Goal: Task Accomplishment & Management: Use online tool/utility

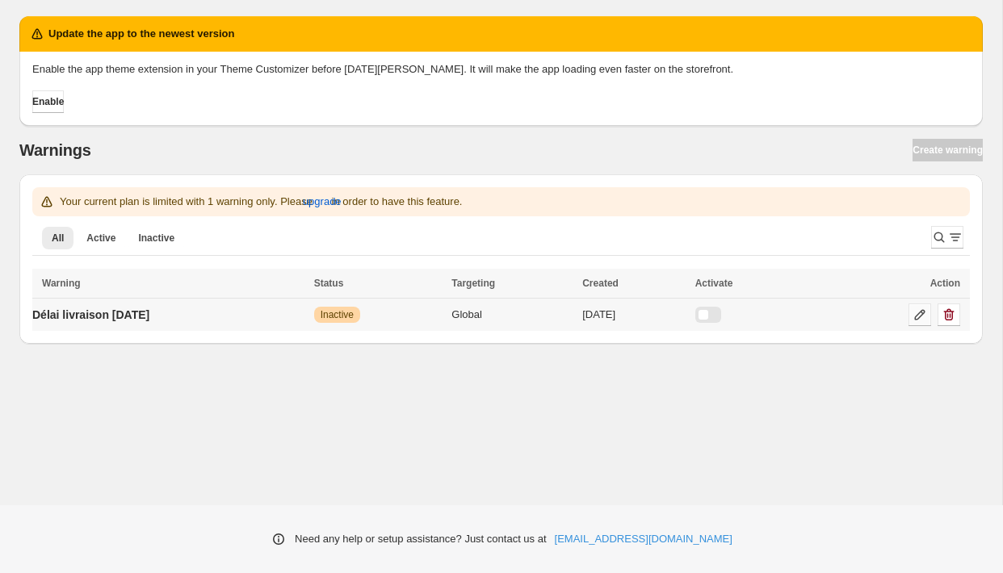
click at [922, 314] on icon at bounding box center [920, 315] width 10 height 10
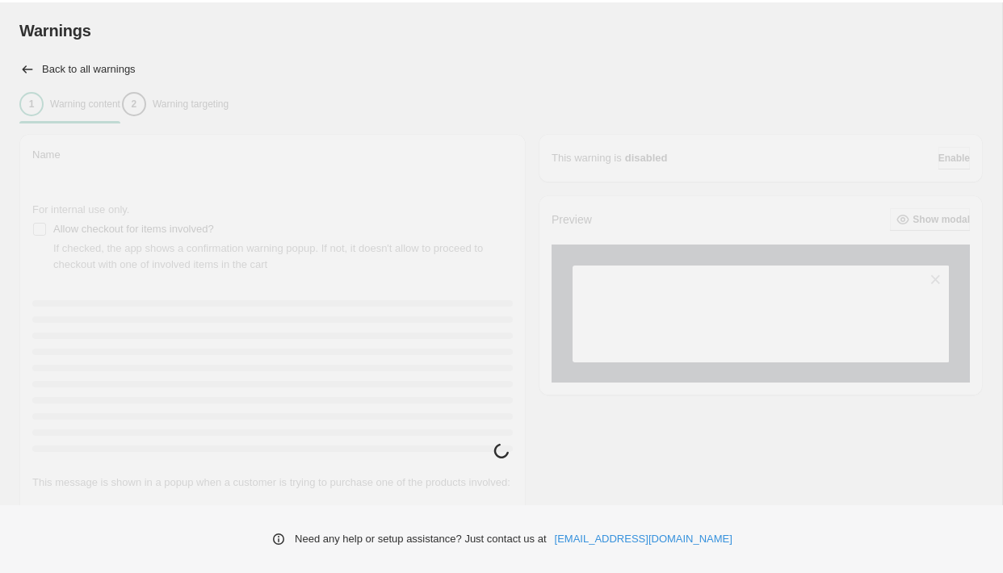
type input "**********"
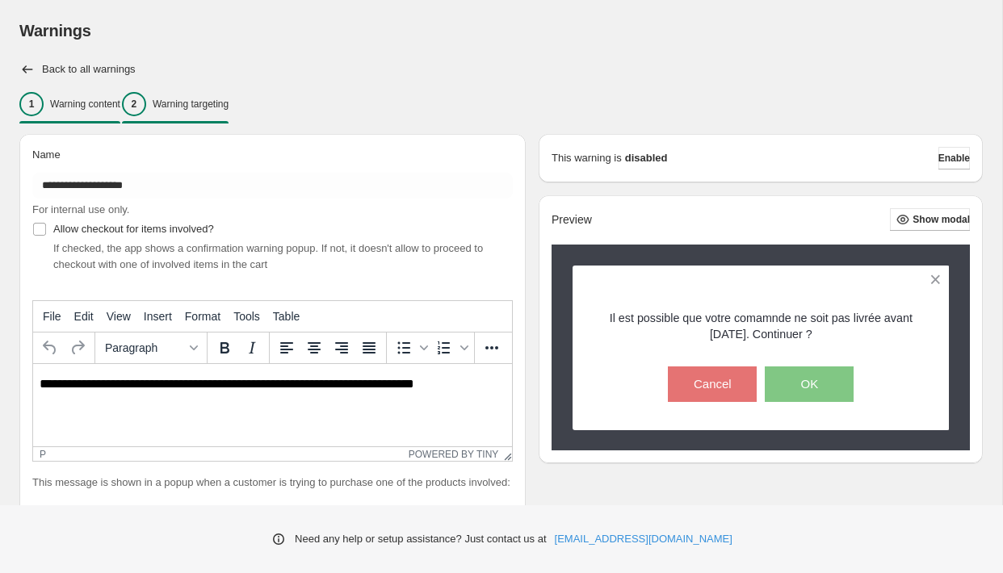
click at [210, 104] on p "Warning targeting" at bounding box center [191, 104] width 76 height 13
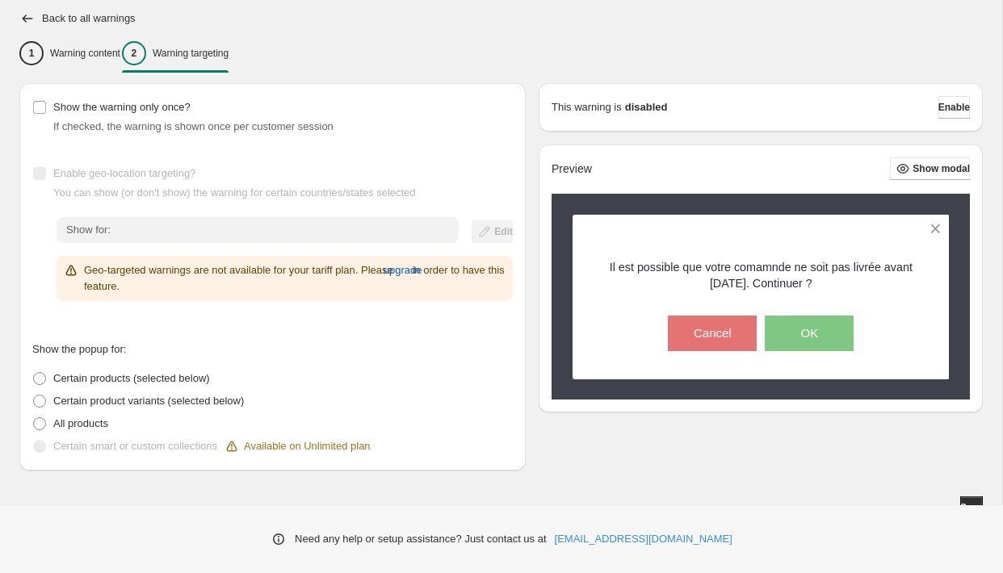
scroll to position [52, 0]
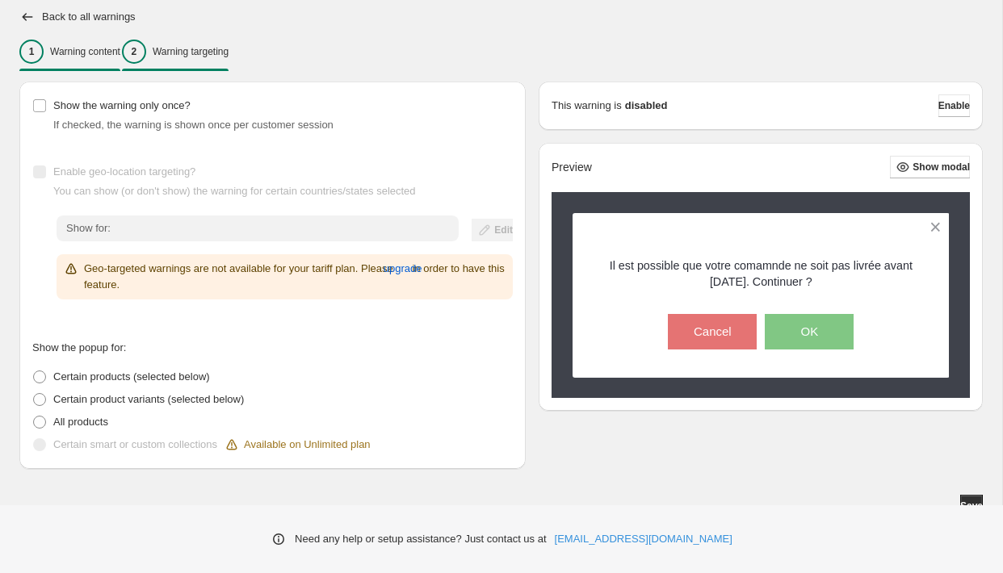
click at [97, 60] on div "1 Warning content" at bounding box center [69, 52] width 101 height 24
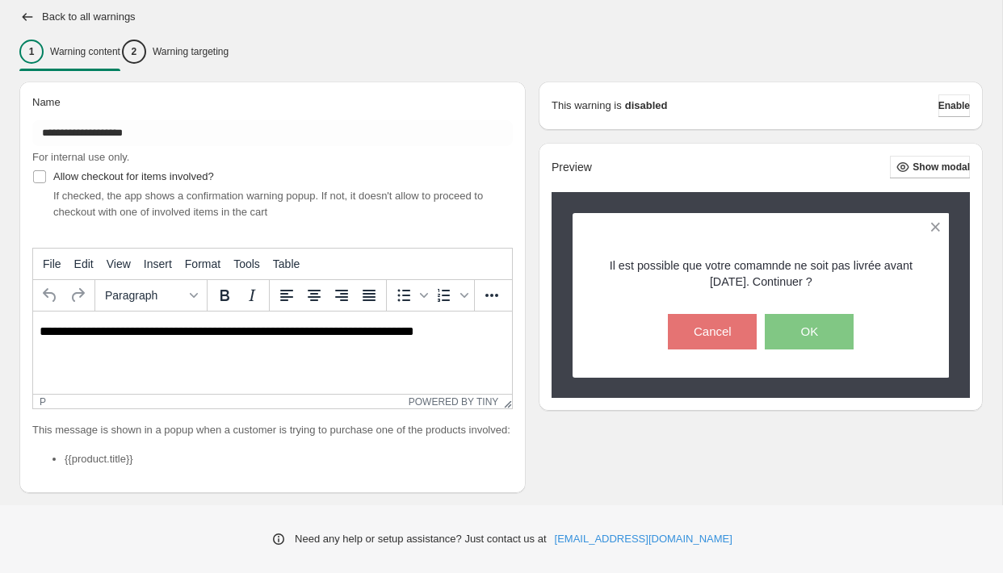
scroll to position [0, 0]
click at [170, 331] on p "**********" at bounding box center [273, 332] width 466 height 15
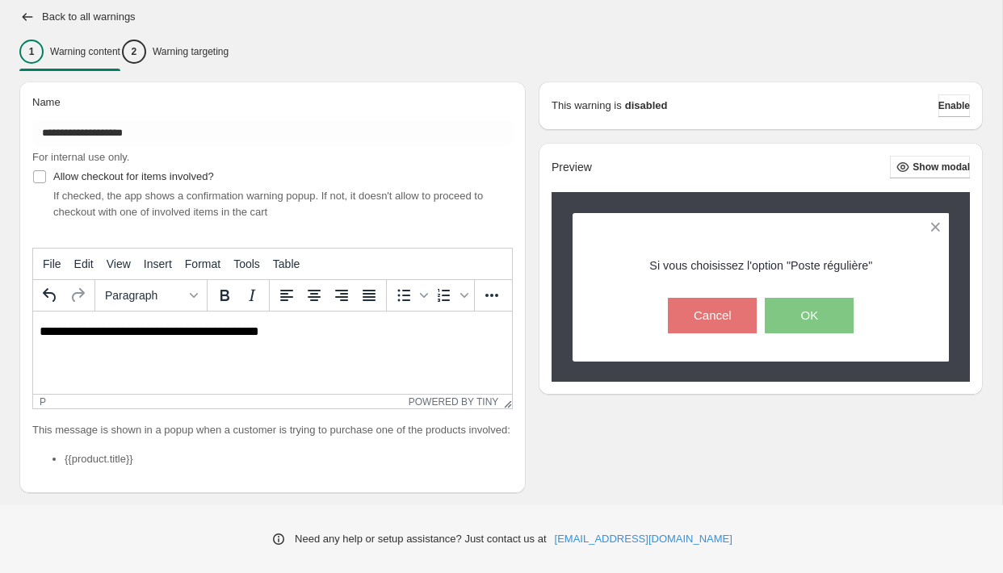
drag, startPoint x: 279, startPoint y: 342, endPoint x: 194, endPoint y: 341, distance: 85.6
click at [194, 341] on html "**********" at bounding box center [272, 332] width 479 height 41
drag, startPoint x: 187, startPoint y: 331, endPoint x: 337, endPoint y: 333, distance: 149.4
click at [337, 333] on p "**********" at bounding box center [273, 332] width 466 height 15
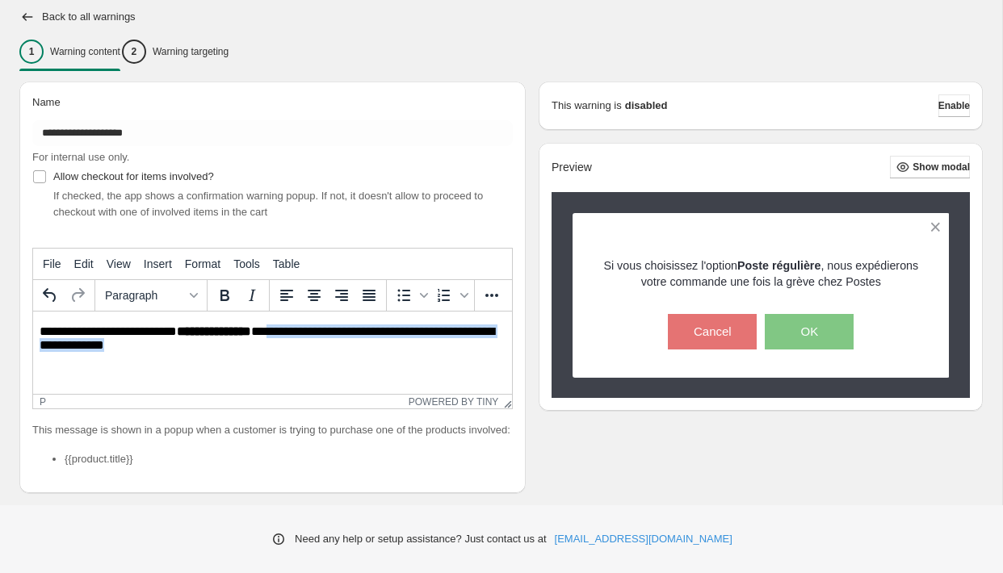
drag, startPoint x: 298, startPoint y: 349, endPoint x: 267, endPoint y: 335, distance: 34.4
click at [266, 335] on p "**********" at bounding box center [273, 340] width 466 height 30
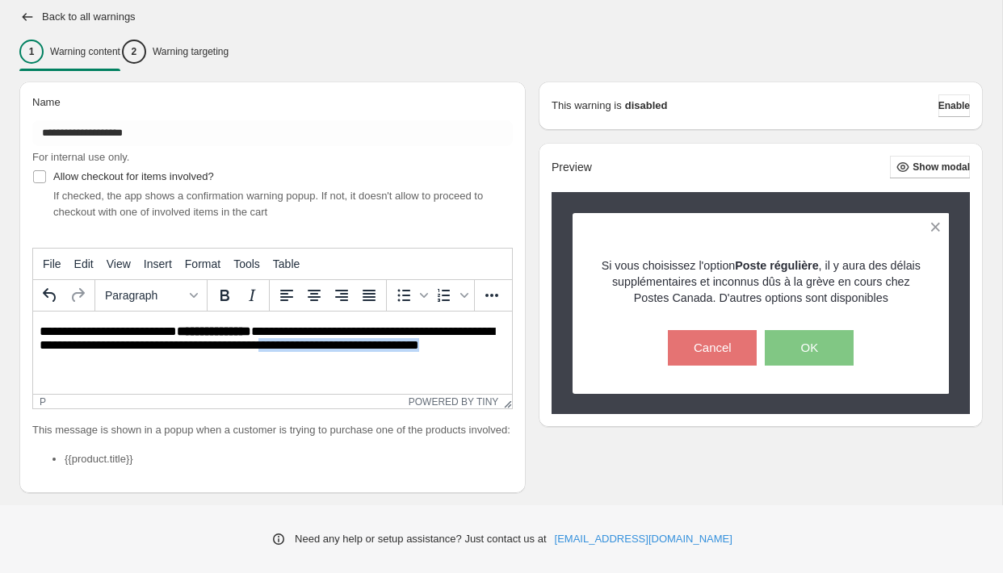
drag, startPoint x: 321, startPoint y: 347, endPoint x: 508, endPoint y: 357, distance: 187.6
click at [508, 357] on html "**********" at bounding box center [272, 340] width 479 height 56
click at [938, 108] on span "Enable" at bounding box center [953, 105] width 31 height 13
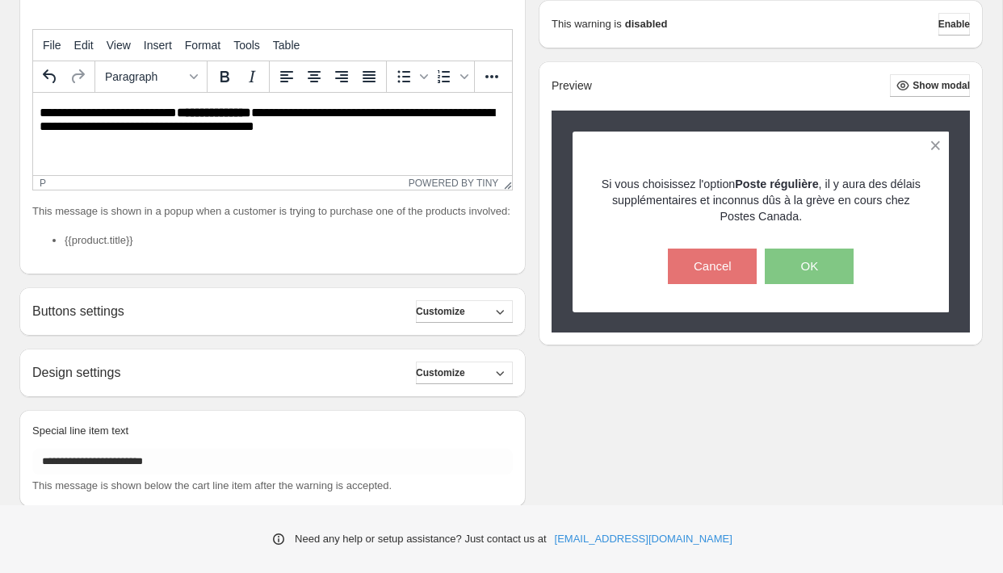
scroll to position [325, 0]
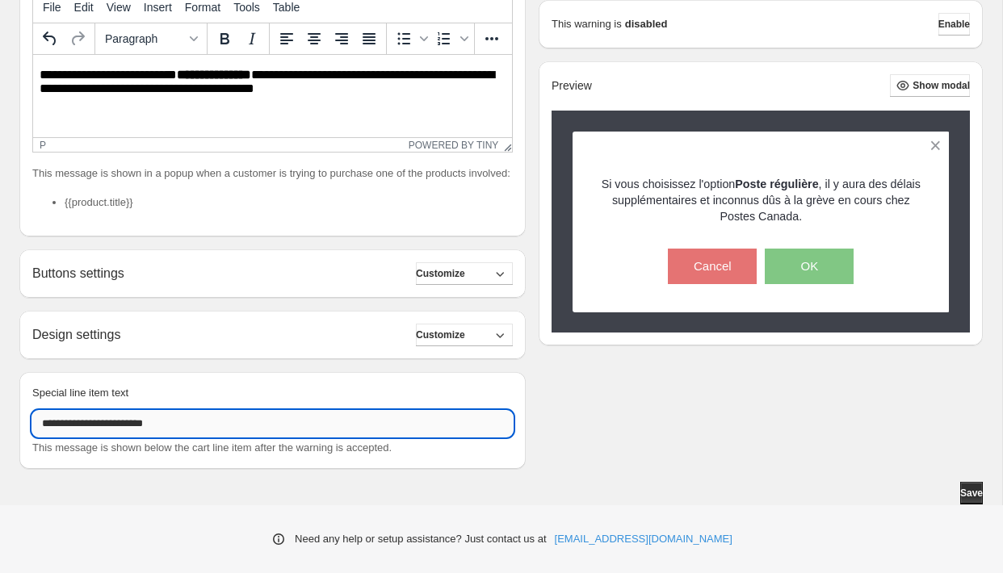
click at [216, 430] on input "**********" at bounding box center [272, 424] width 481 height 26
type input "*"
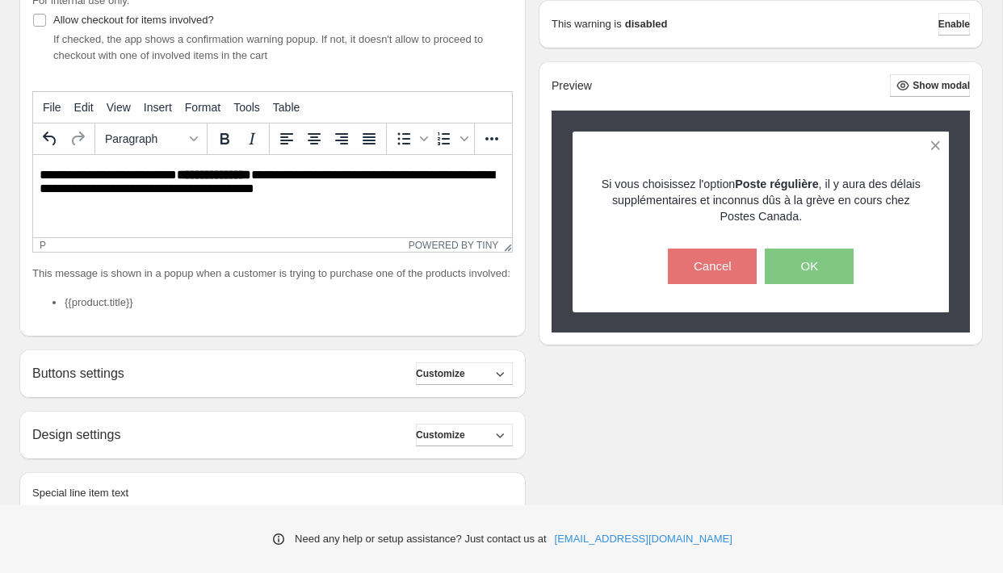
scroll to position [201, 0]
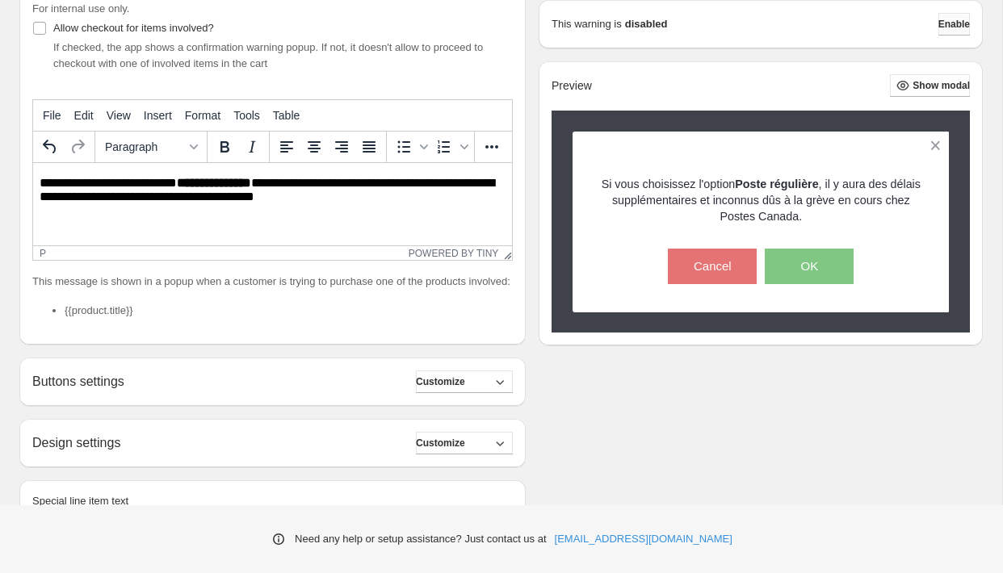
click at [954, 21] on span "Enable" at bounding box center [953, 24] width 31 height 13
click at [944, 30] on span "Enable" at bounding box center [953, 24] width 31 height 13
click at [947, 25] on span "Enable" at bounding box center [953, 24] width 31 height 13
click at [943, 21] on span "Enable" at bounding box center [953, 24] width 31 height 13
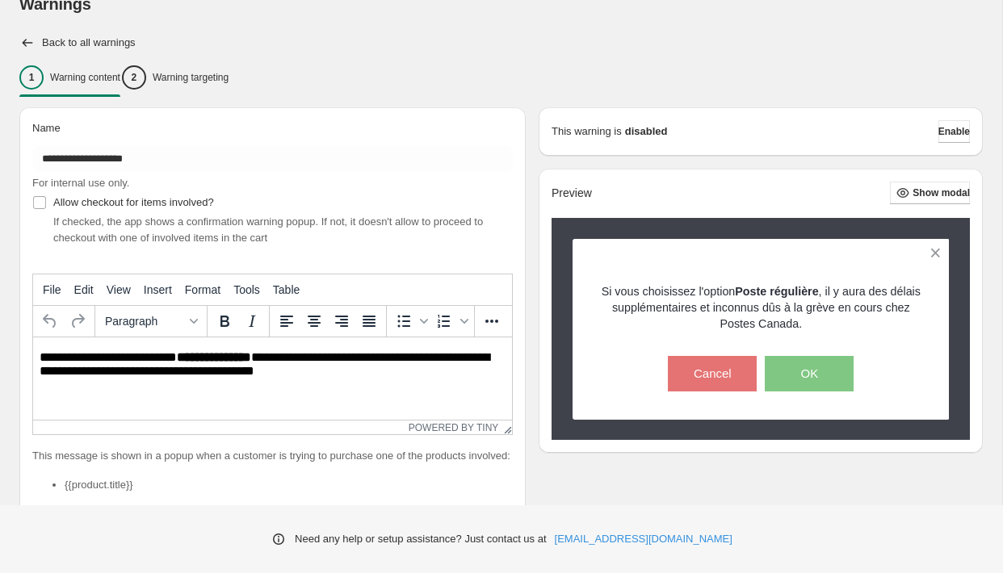
scroll to position [12, 0]
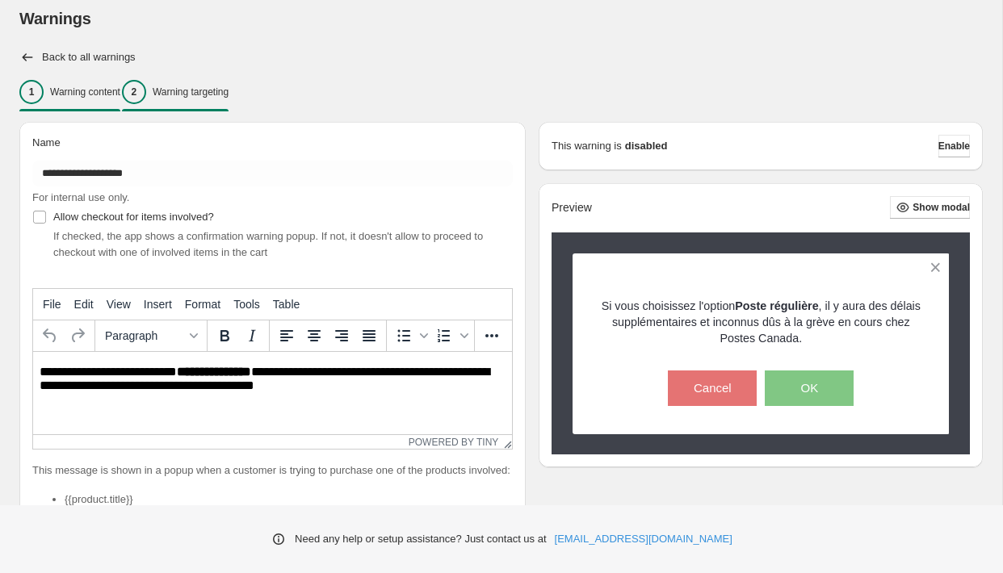
click at [202, 94] on p "Warning targeting" at bounding box center [191, 92] width 76 height 13
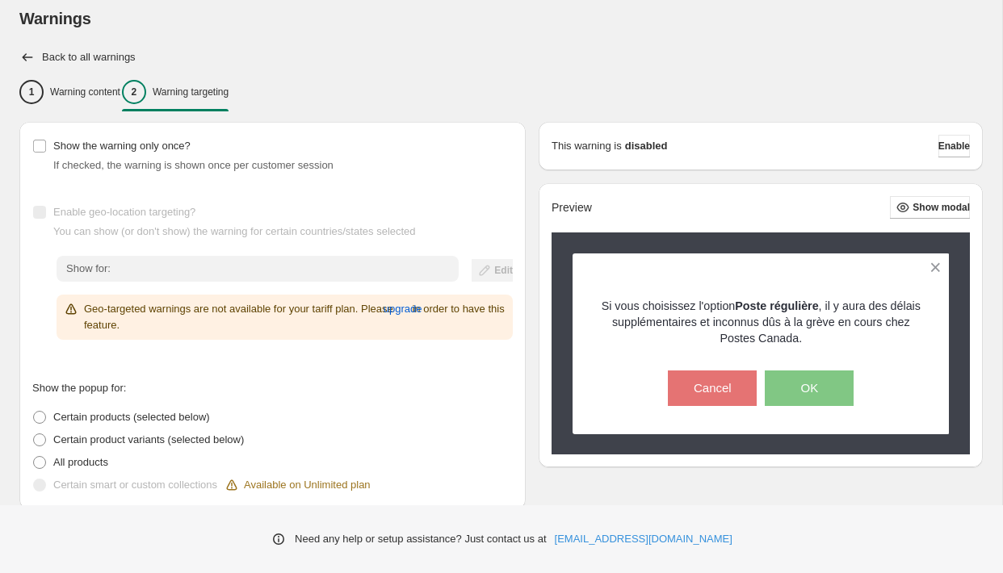
scroll to position [65, 0]
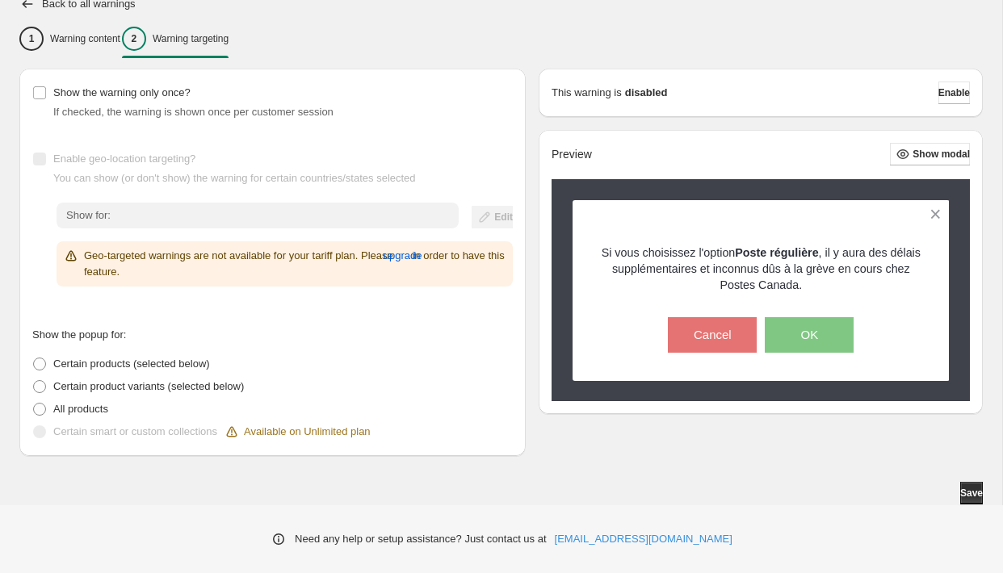
click at [80, 2] on h2 "Back to all warnings" at bounding box center [89, 4] width 94 height 13
click at [24, 5] on icon "button" at bounding box center [28, 3] width 10 height 7
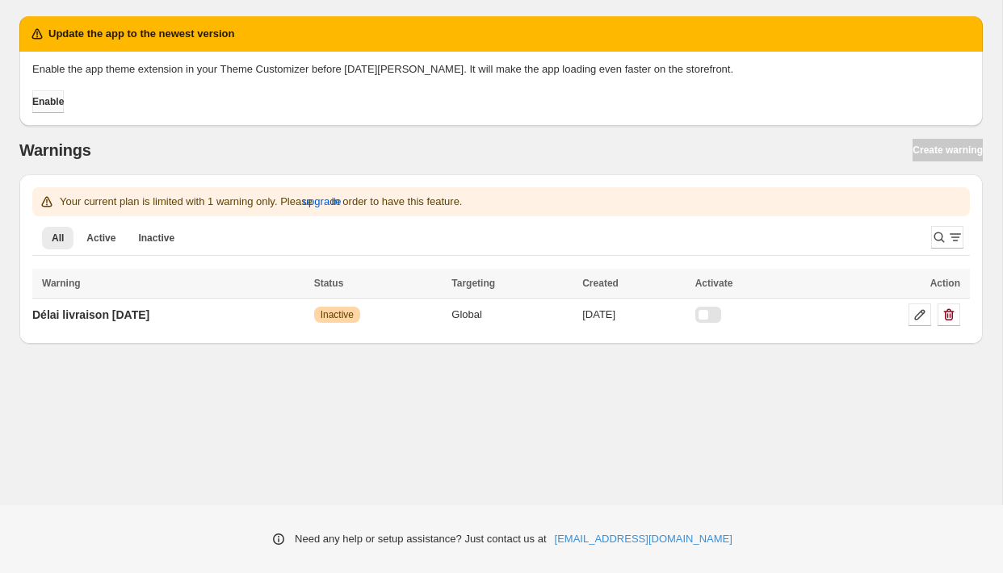
click at [47, 103] on span "Enable" at bounding box center [47, 101] width 31 height 13
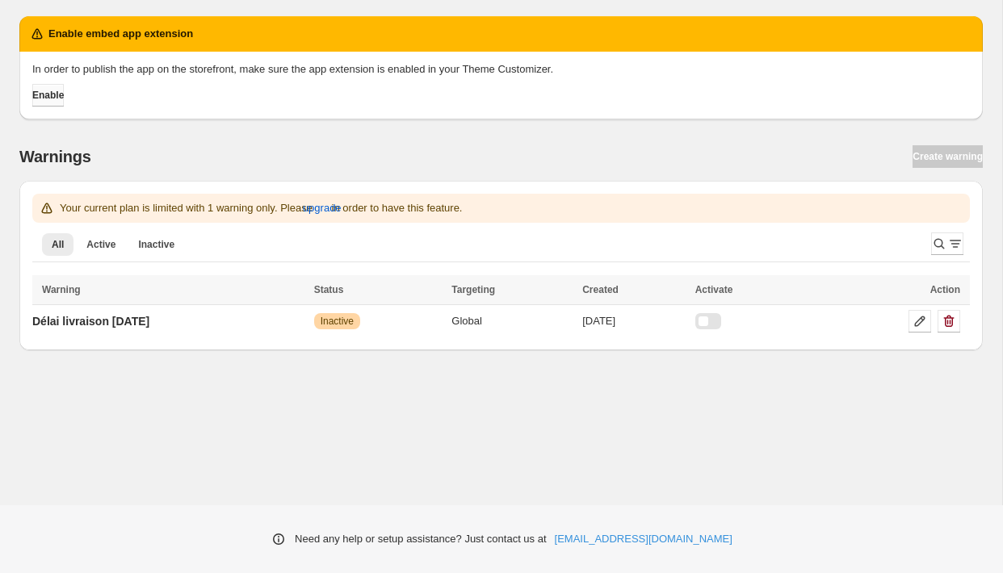
click at [61, 100] on span "Enable" at bounding box center [47, 95] width 31 height 13
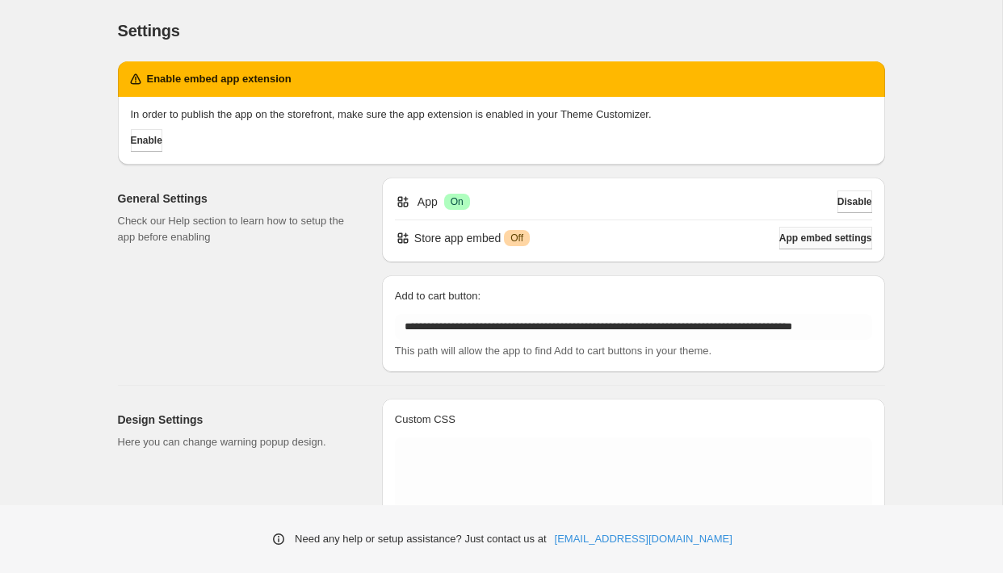
click at [810, 244] on span "App embed settings" at bounding box center [825, 238] width 93 height 13
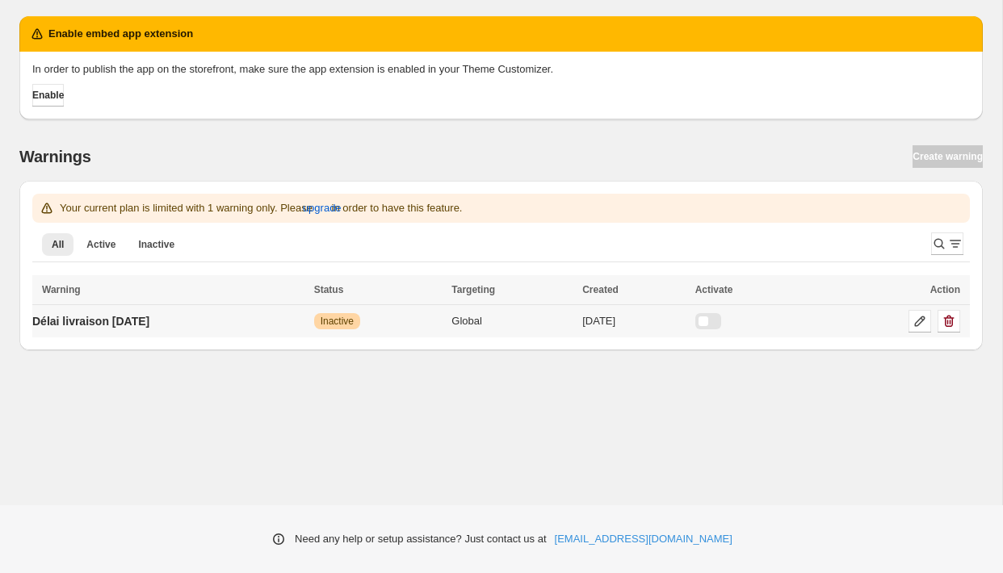
click at [721, 324] on div at bounding box center [708, 321] width 26 height 16
click at [62, 94] on span "Enable" at bounding box center [47, 95] width 31 height 13
click at [99, 319] on p "Délai livraison [DATE]" at bounding box center [90, 321] width 117 height 16
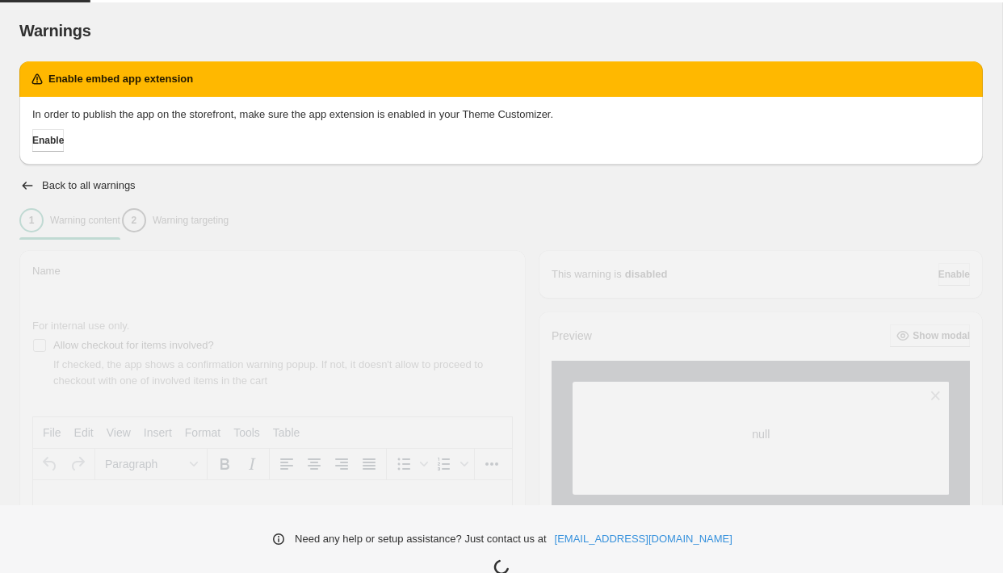
type input "**********"
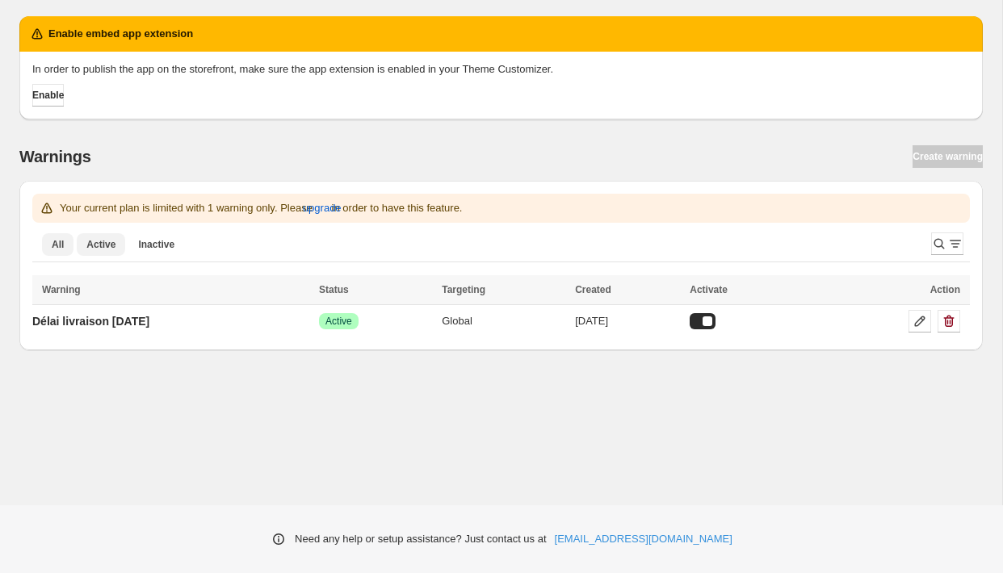
click at [104, 246] on span "Active" at bounding box center [100, 244] width 29 height 13
click at [123, 324] on p "Délai livraison [DATE]" at bounding box center [90, 321] width 117 height 16
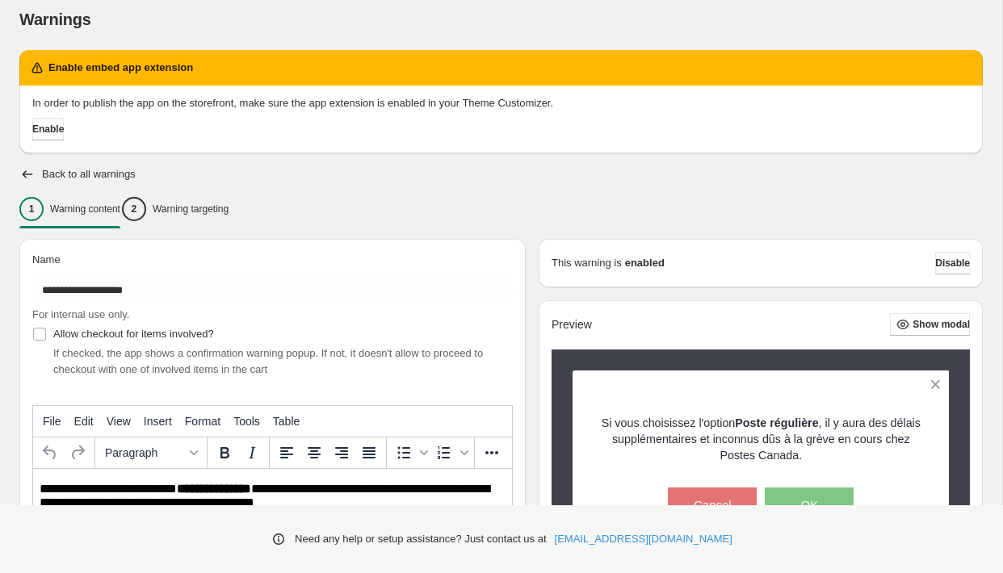
scroll to position [14, 0]
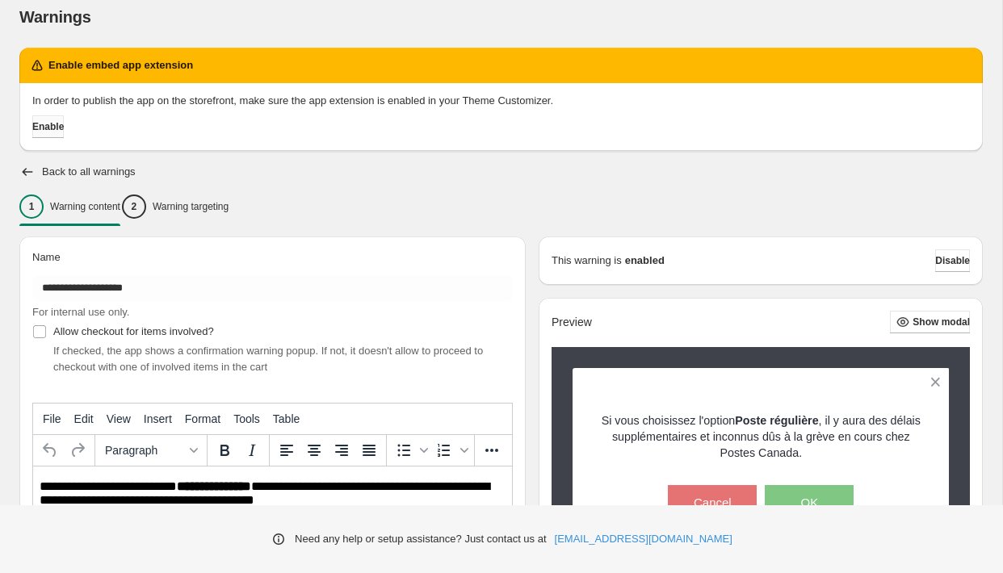
click at [60, 133] on button "Enable" at bounding box center [47, 126] width 31 height 23
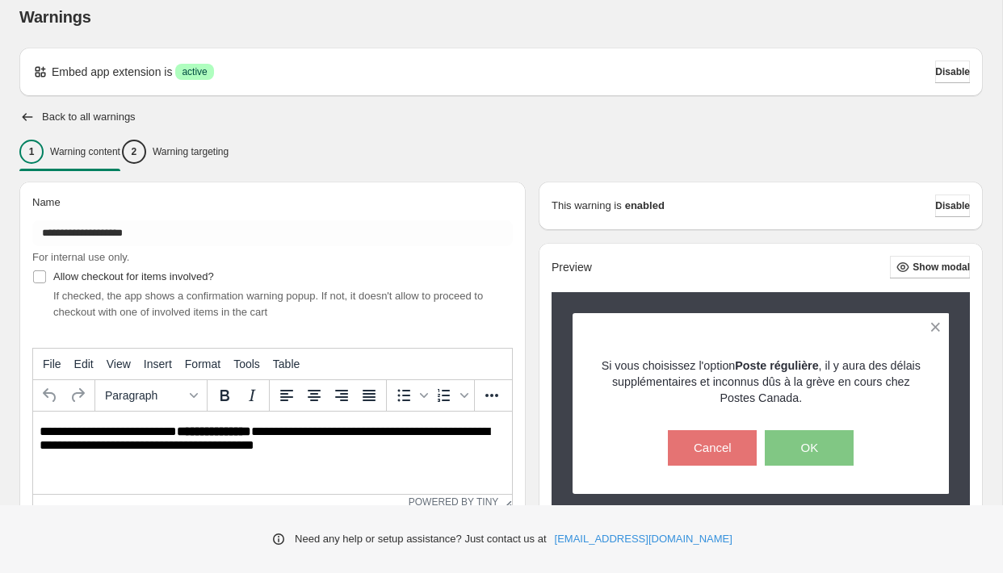
scroll to position [0, 0]
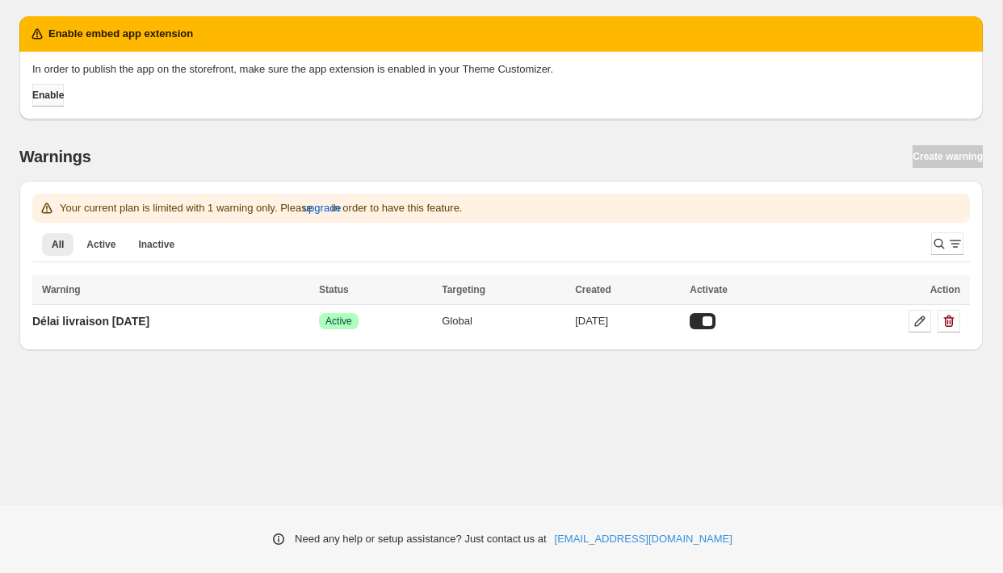
click at [54, 96] on span "Enable" at bounding box center [47, 95] width 31 height 13
